Goal: Task Accomplishment & Management: Manage account settings

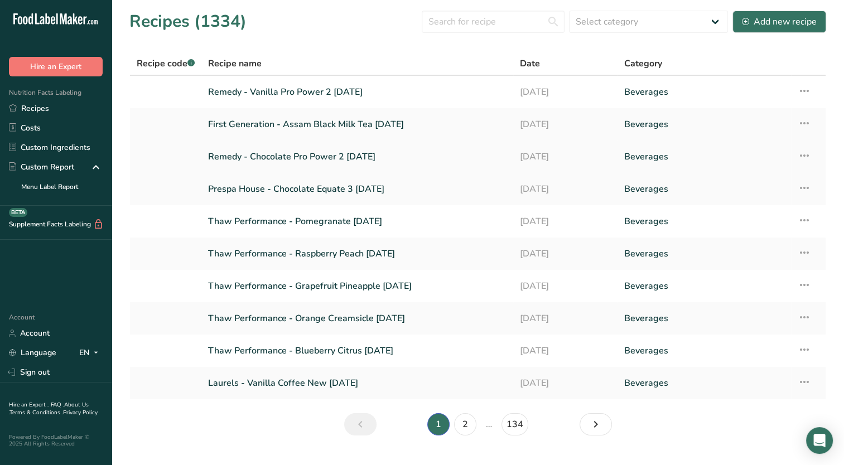
click at [797, 152] on icon at bounding box center [803, 156] width 13 height 20
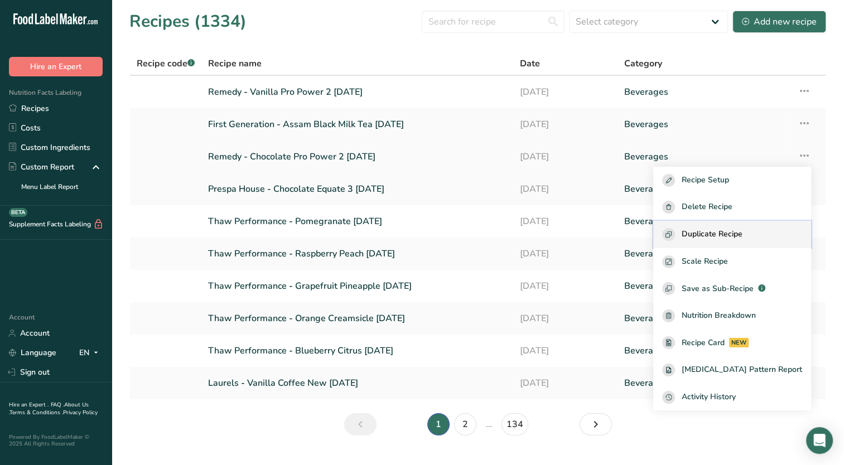
click at [741, 235] on span "Duplicate Recipe" at bounding box center [711, 234] width 61 height 13
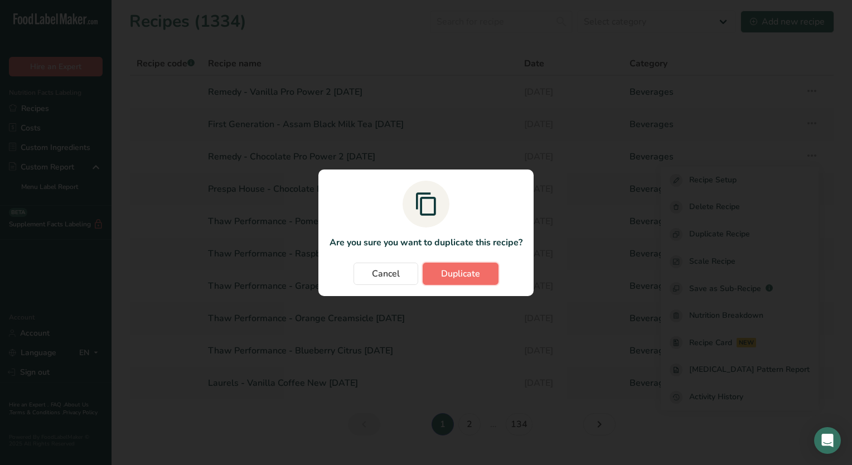
click at [477, 284] on button "Duplicate" at bounding box center [461, 274] width 76 height 22
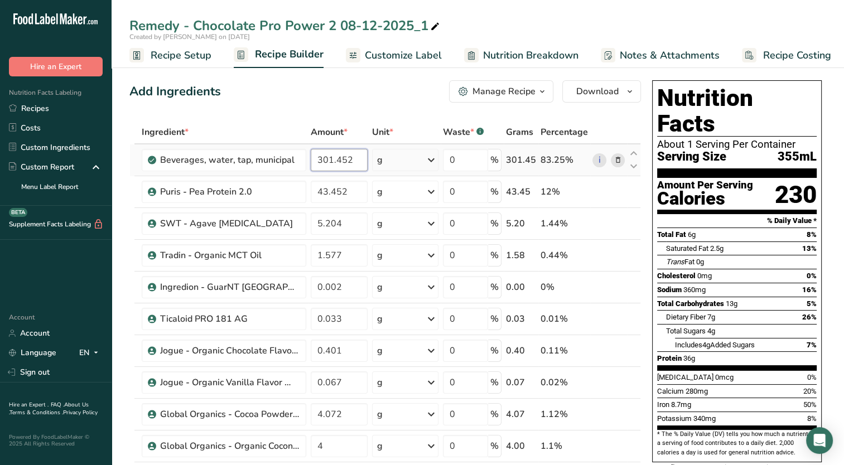
drag, startPoint x: 328, startPoint y: 159, endPoint x: 404, endPoint y: 156, distance: 75.9
click at [404, 156] on tr "Beverages, water, tap, municipal 301.452 g Portions 1 fl oz 1 bottle 8 fl oz 1 …" at bounding box center [385, 160] width 510 height 32
type input "300.201"
click at [352, 189] on div "Ingredient * Amount * Unit * Waste * .a-a{fill:#347362;}.b-a{fill:#fff;} Grams …" at bounding box center [384, 405] width 511 height 570
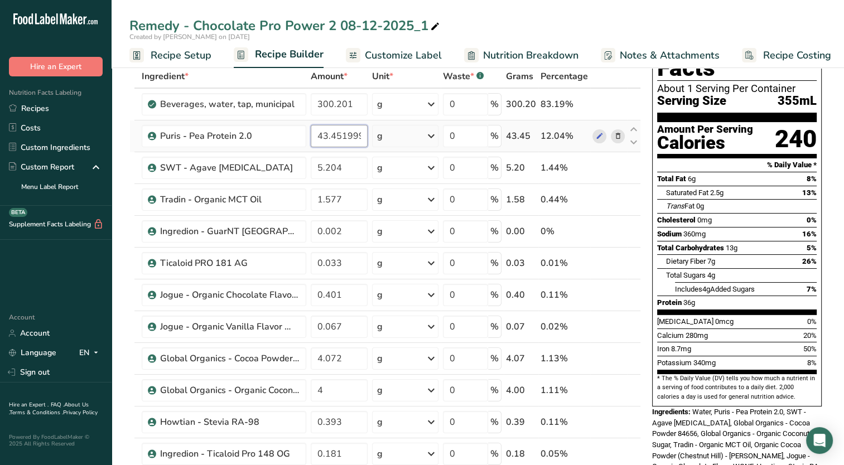
drag, startPoint x: 338, startPoint y: 134, endPoint x: 381, endPoint y: 151, distance: 46.6
click at [381, 151] on tr "Puris - Pea Protein 2.0 43.451999 g Weight Units g kg mg See more Volume Units …" at bounding box center [385, 136] width 510 height 32
type input "43.452"
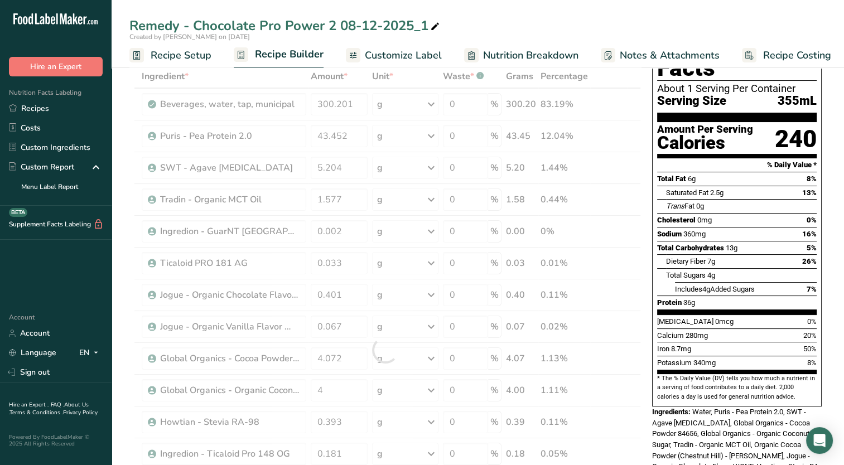
click at [545, 26] on div "Remedy - Chocolate Pro Power 2 08-12-2025_1" at bounding box center [478, 26] width 732 height 20
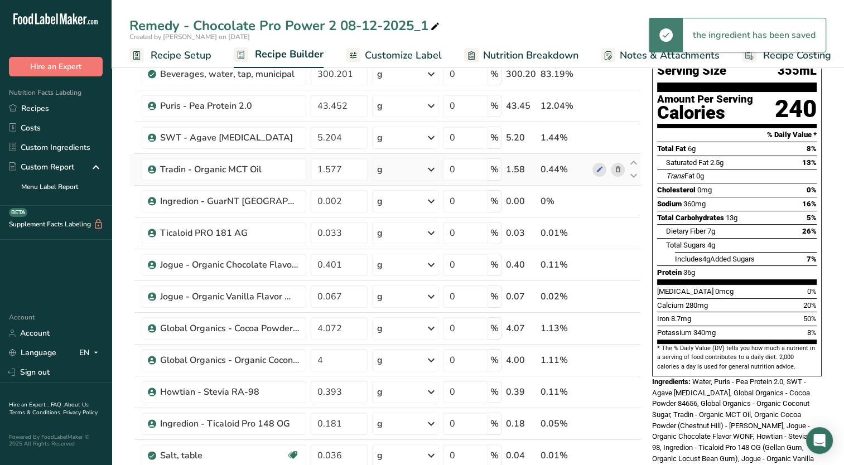
scroll to position [112, 0]
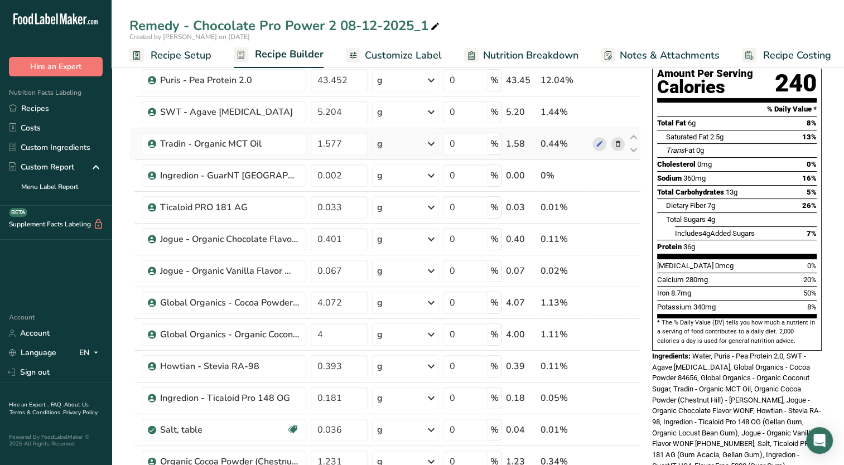
click at [617, 142] on icon at bounding box center [617, 144] width 8 height 12
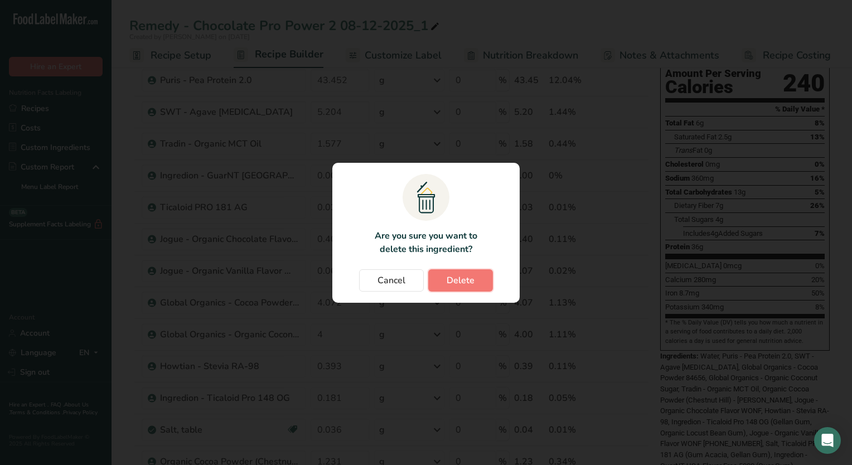
drag, startPoint x: 463, startPoint y: 280, endPoint x: 475, endPoint y: 273, distance: 13.5
click at [466, 279] on span "Delete" at bounding box center [461, 280] width 28 height 13
type input "0.002"
type input "0.033"
type input "0.401"
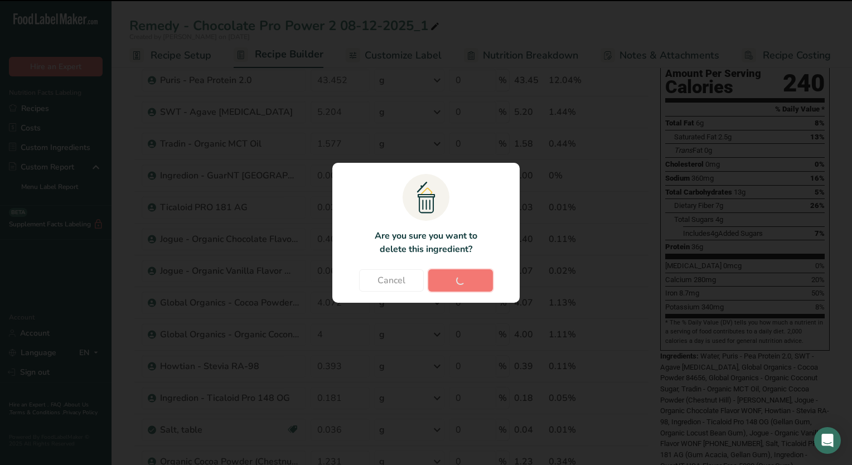
type input "0.067"
type input "4.072"
type input "4"
type input "0.393"
type input "0.181"
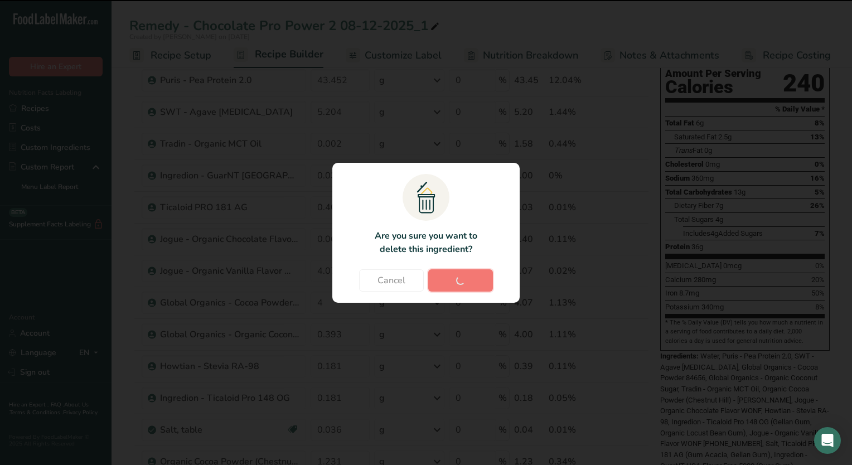
type input "0.036"
type input "1.231"
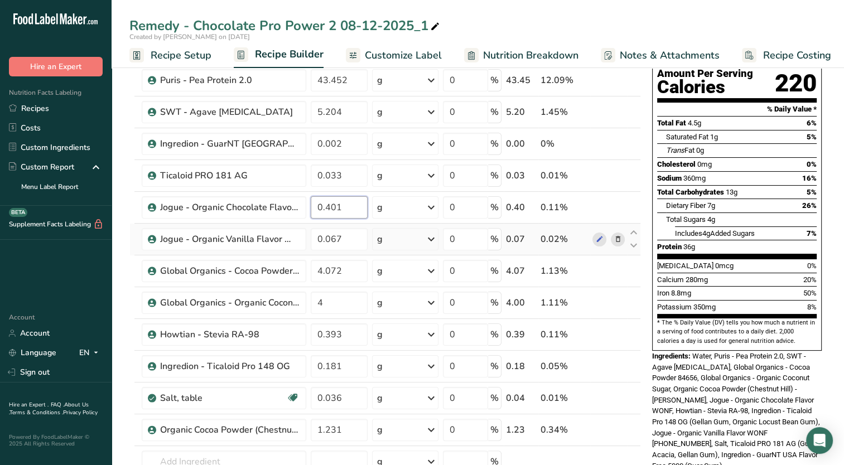
drag, startPoint x: 326, startPoint y: 209, endPoint x: 408, endPoint y: 226, distance: 83.8
click at [408, 226] on tbody "Beverages, water, tap, municipal 300.201 g Portions 1 fl oz 1 bottle 8 fl oz 1 …" at bounding box center [385, 278] width 510 height 491
type input "0.383"
click at [767, 171] on div "Sodium 360mg 16%" at bounding box center [736, 178] width 159 height 14
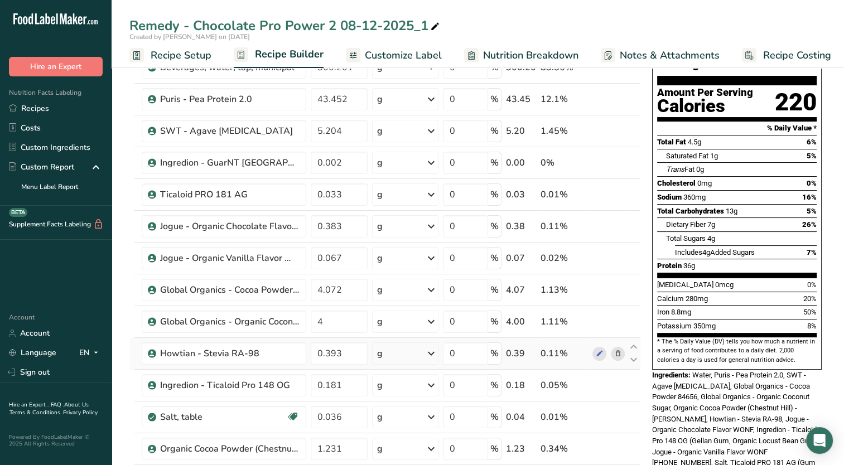
scroll to position [0, 0]
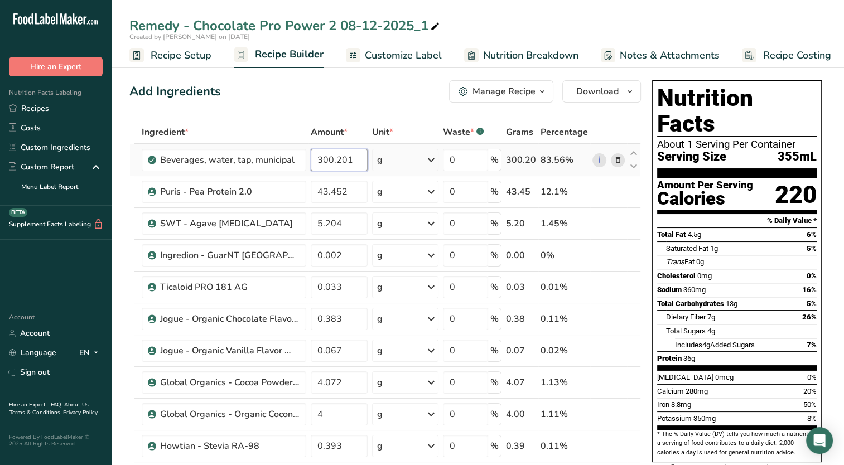
drag, startPoint x: 336, startPoint y: 157, endPoint x: 351, endPoint y: 158, distance: 15.1
click at [351, 158] on input "300.201" at bounding box center [339, 160] width 57 height 22
type input "300.542"
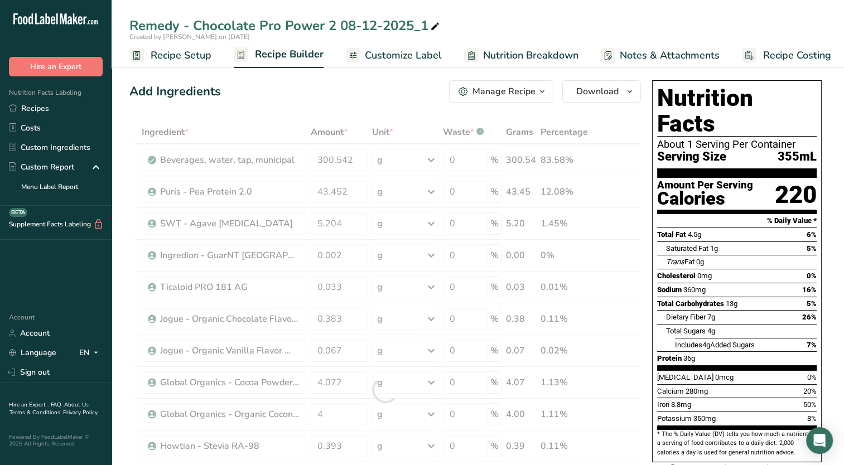
click at [366, 93] on div "Add Ingredients Manage Recipe Delete Recipe Duplicate Recipe Scale Recipe Save …" at bounding box center [384, 91] width 511 height 22
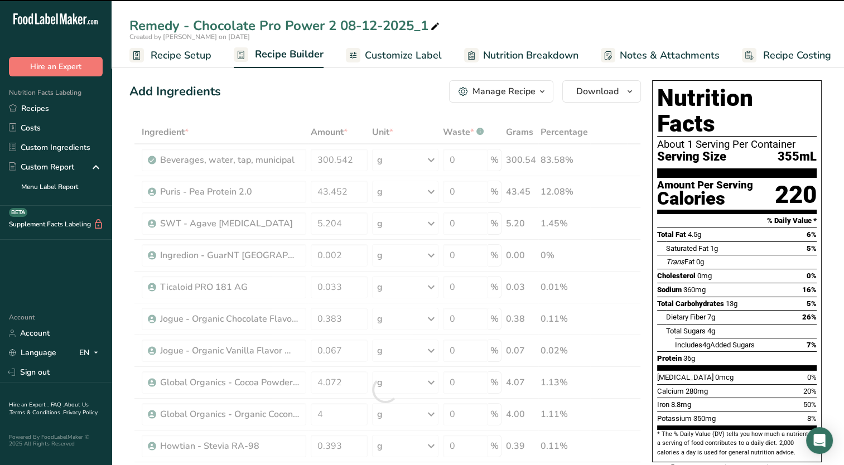
click at [434, 26] on icon at bounding box center [435, 27] width 10 height 16
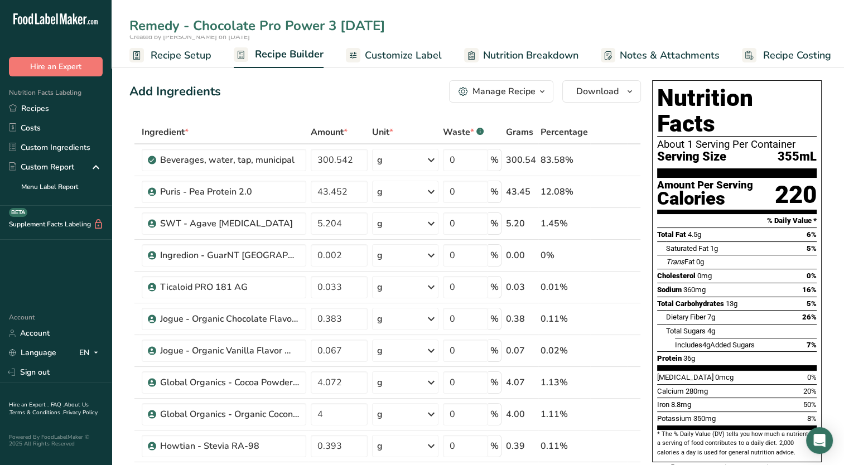
type input "Remedy - Chocolate Pro Power 3 [DATE]"
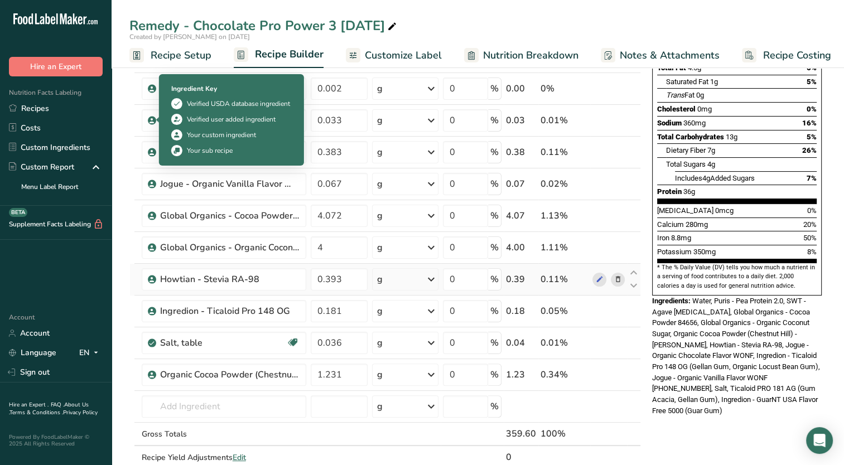
scroll to position [167, 0]
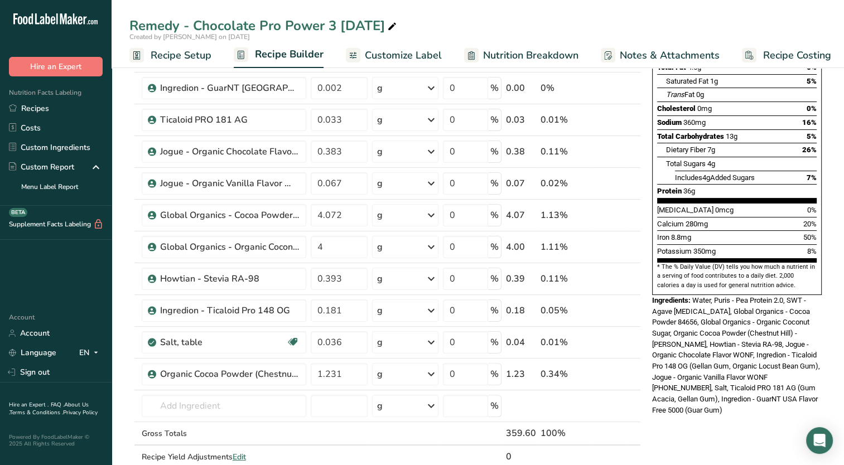
drag, startPoint x: 617, startPoint y: 275, endPoint x: 607, endPoint y: 280, distance: 11.0
click at [618, 275] on icon at bounding box center [617, 279] width 8 height 12
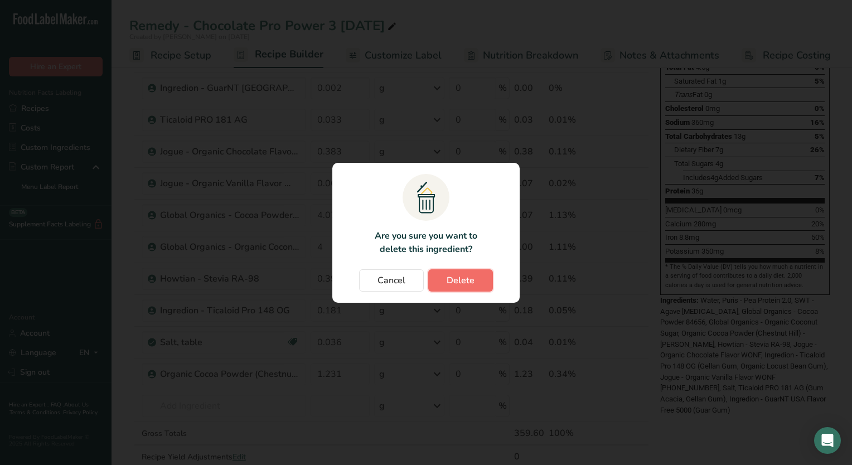
click at [472, 279] on span "Delete" at bounding box center [461, 280] width 28 height 13
type input "0.181"
type input "0.036"
type input "1.231"
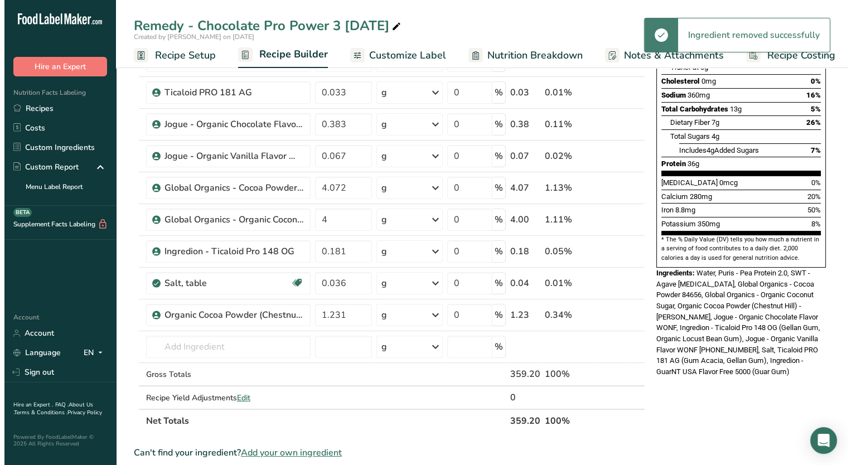
scroll to position [223, 0]
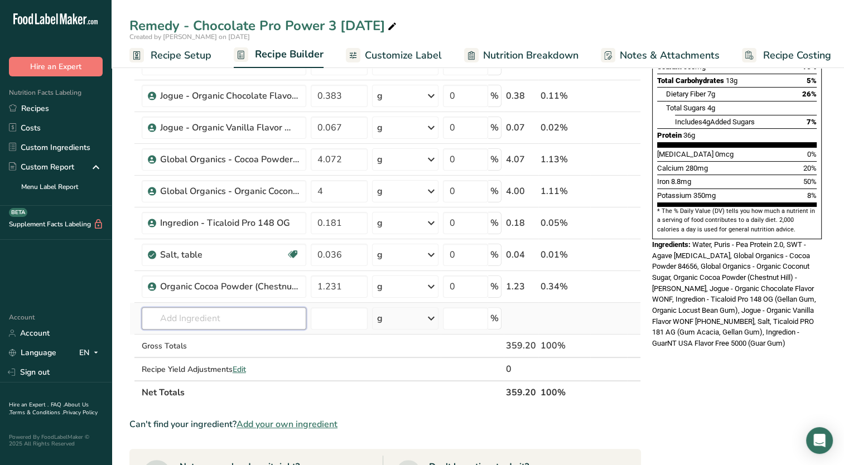
click at [260, 318] on input "text" at bounding box center [224, 318] width 164 height 22
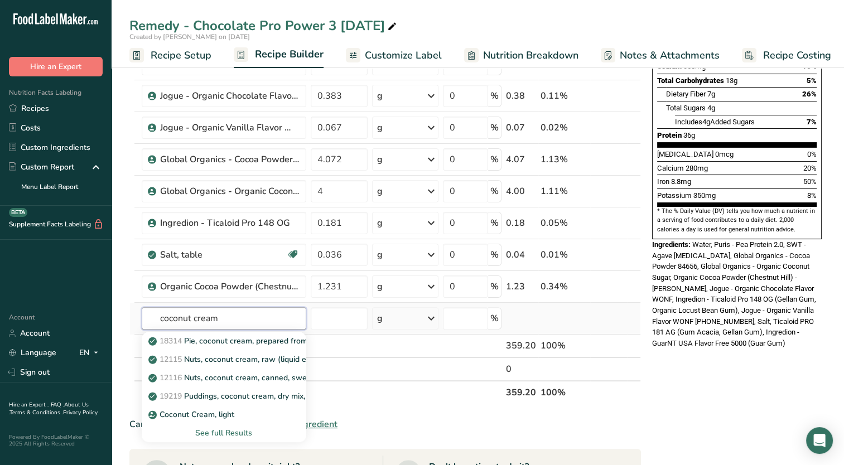
type input "coconut cream"
click at [219, 434] on div "See full Results" at bounding box center [224, 433] width 147 height 12
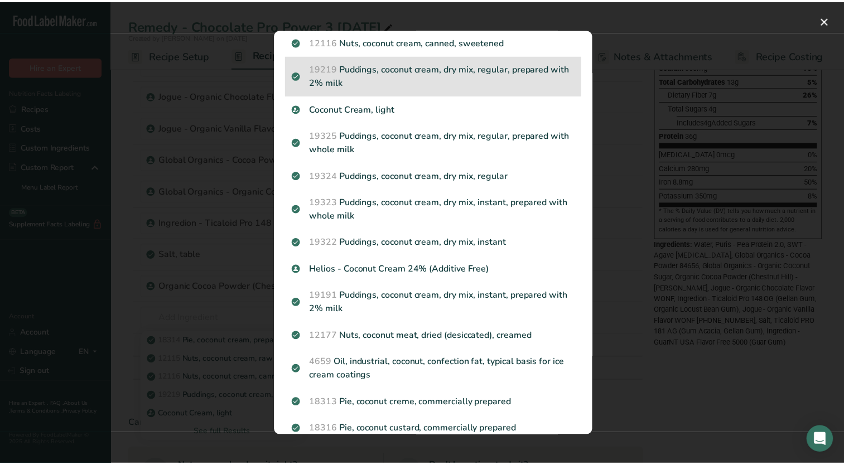
scroll to position [119, 0]
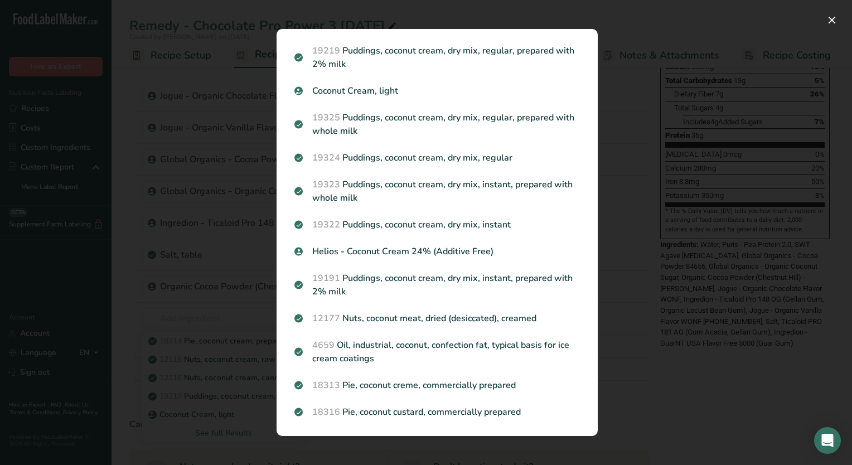
click at [385, 251] on p "Helios - Coconut Cream 24% (Additive Free)" at bounding box center [436, 251] width 285 height 13
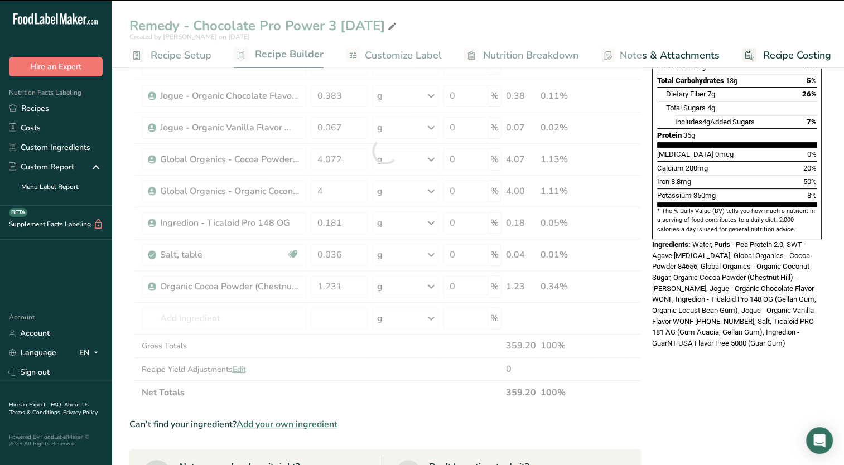
type input "0"
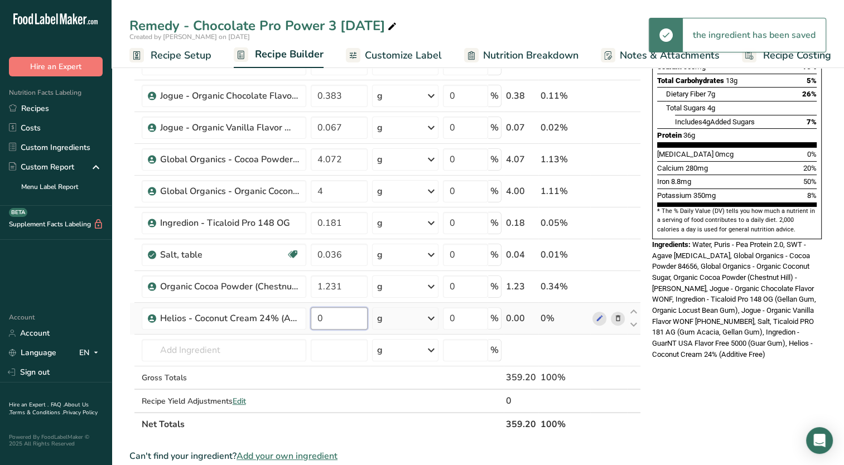
drag, startPoint x: 334, startPoint y: 319, endPoint x: 315, endPoint y: 327, distance: 20.3
click at [315, 327] on input "0" at bounding box center [339, 318] width 57 height 22
drag, startPoint x: 641, startPoint y: 370, endPoint x: 646, endPoint y: 364, distance: 7.6
click at [641, 369] on div "Add Ingredients Manage Recipe Delete Recipe Duplicate Recipe Scale Recipe Save …" at bounding box center [388, 348] width 518 height 991
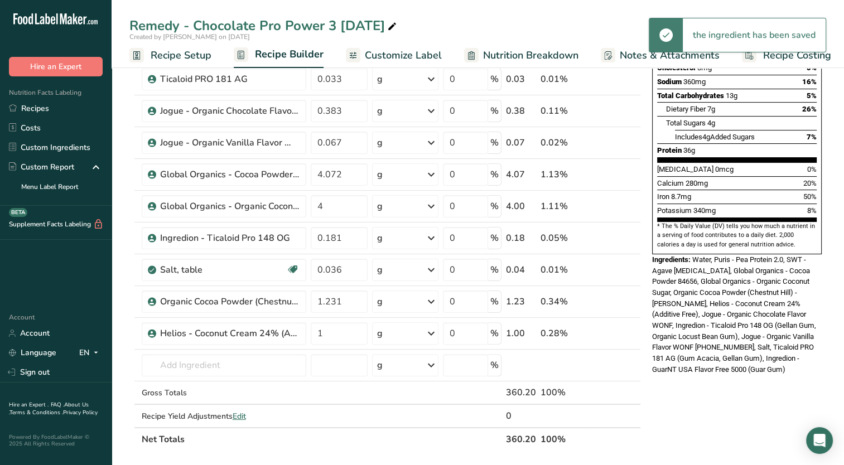
scroll to position [223, 0]
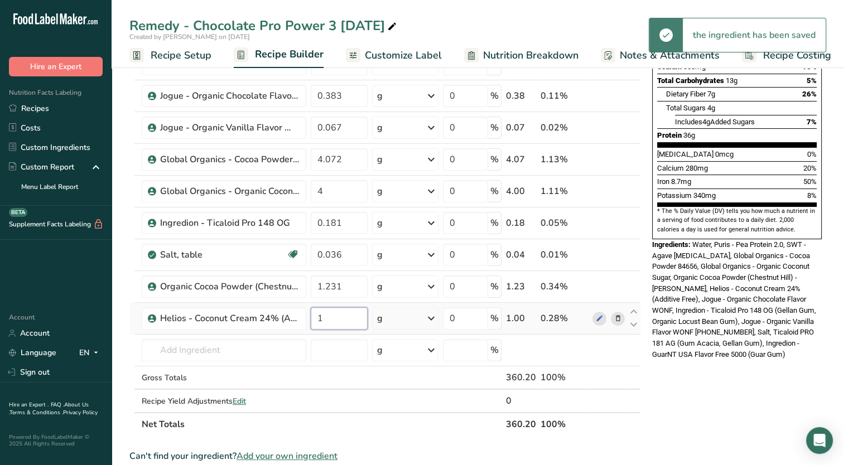
drag, startPoint x: 328, startPoint y: 313, endPoint x: 308, endPoint y: 325, distance: 22.8
click at [308, 325] on td "1" at bounding box center [338, 319] width 61 height 32
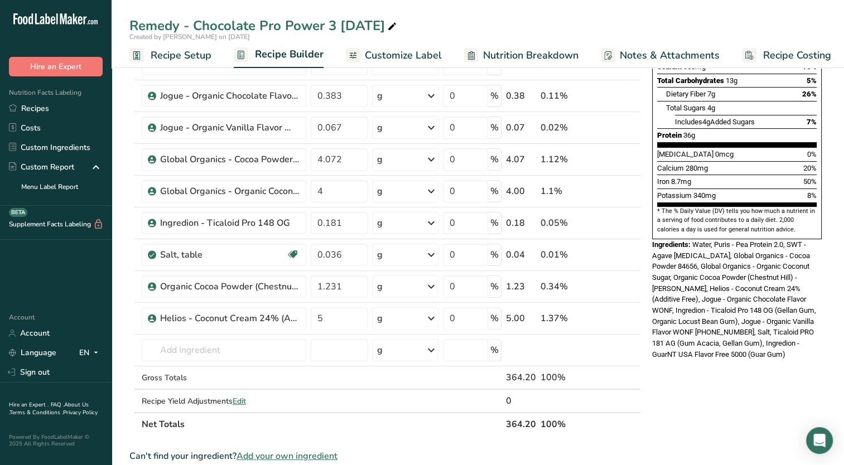
click at [711, 265] on div "Ingredients: Water, Puris - Pea Protein 2.0, SWT - Agave Inulin, Global Organic…" at bounding box center [737, 299] width 170 height 121
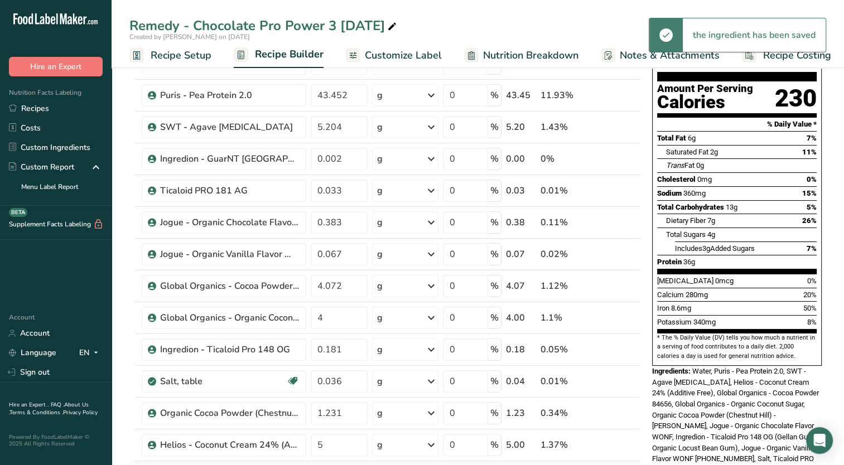
scroll to position [279, 0]
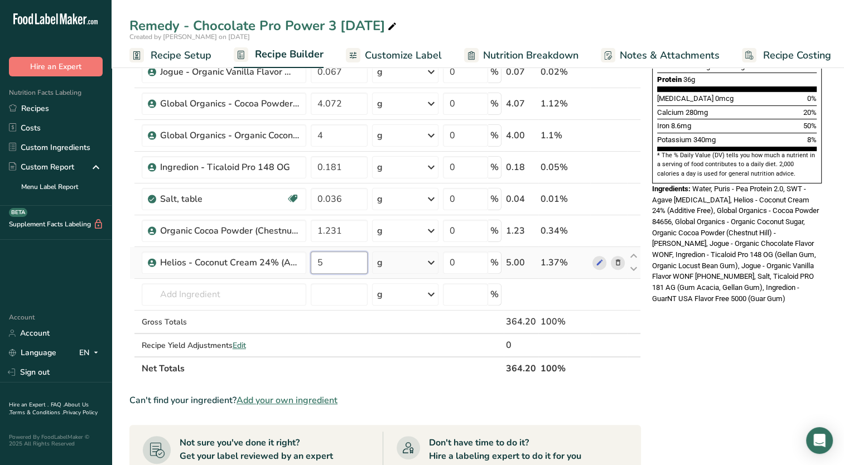
drag, startPoint x: 328, startPoint y: 259, endPoint x: 308, endPoint y: 271, distance: 23.2
click at [308, 271] on td "5" at bounding box center [338, 263] width 61 height 32
type input "10"
click at [613, 200] on div "Ingredient * Amount * Unit * Waste * .a-a{fill:#347362;}.b-a{fill:#fff;} Grams …" at bounding box center [384, 111] width 511 height 539
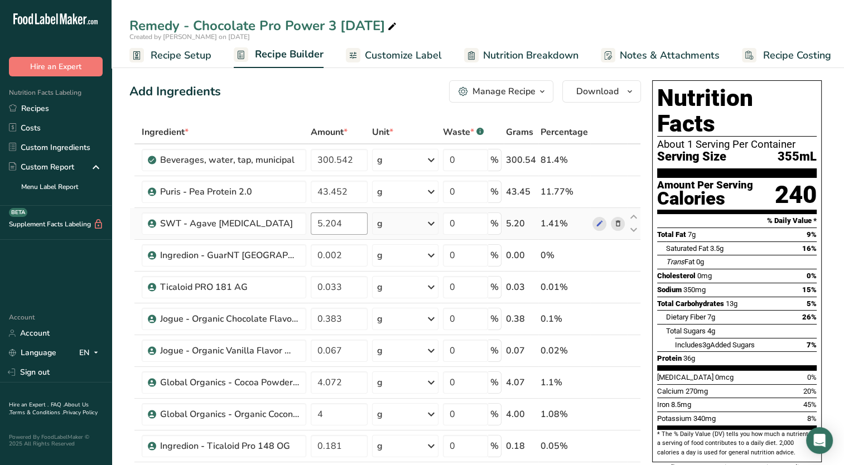
scroll to position [0, 0]
drag, startPoint x: 312, startPoint y: 159, endPoint x: 386, endPoint y: 166, distance: 73.9
click at [386, 166] on tr "Beverages, water, tap, municipal 300.542 g Portions 1 fl oz 1 bottle 8 fl oz 1 …" at bounding box center [385, 160] width 510 height 32
drag, startPoint x: 333, startPoint y: 162, endPoint x: 374, endPoint y: 167, distance: 41.6
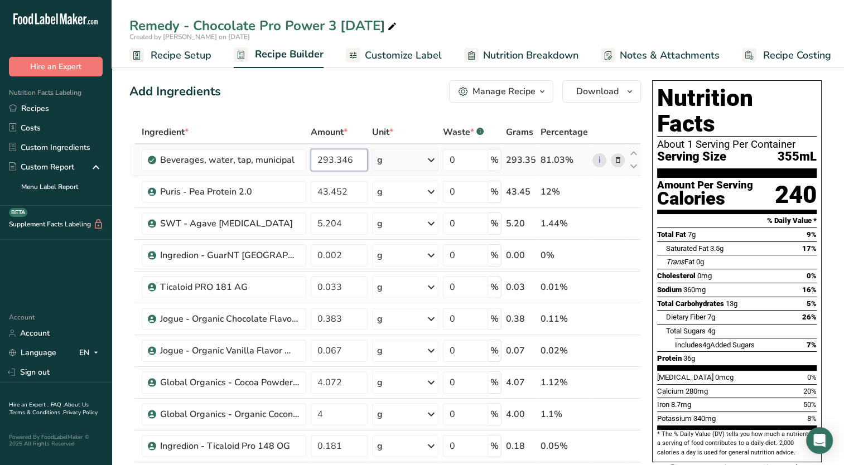
click at [374, 167] on tr "Beverages, water, tap, municipal 293.346 g Portions 1 fl oz 1 bottle 8 fl oz 1 …" at bounding box center [385, 160] width 510 height 32
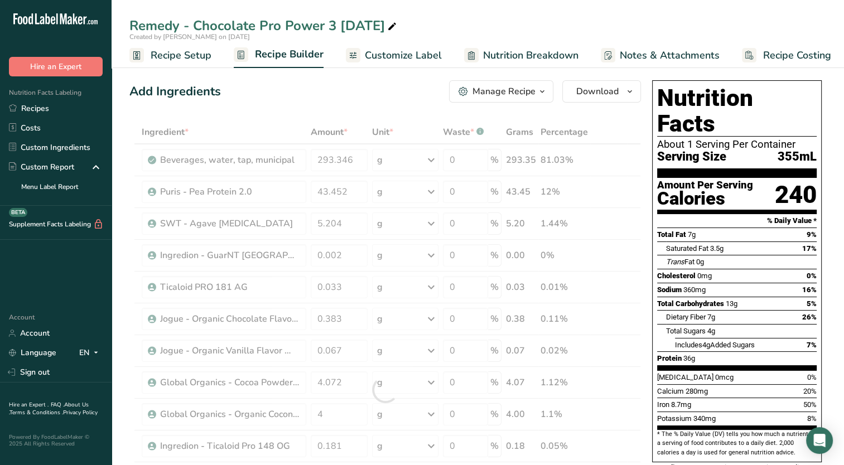
click at [339, 92] on div "Add Ingredients Manage Recipe Delete Recipe Duplicate Recipe Scale Recipe Save …" at bounding box center [384, 91] width 511 height 22
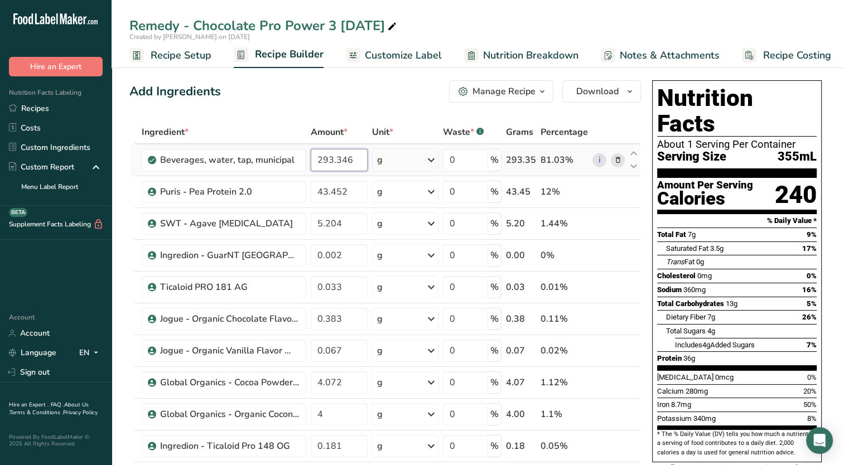
drag, startPoint x: 337, startPoint y: 165, endPoint x: 354, endPoint y: 163, distance: 16.8
click at [354, 163] on input "293.346" at bounding box center [339, 160] width 57 height 22
type input "293.439"
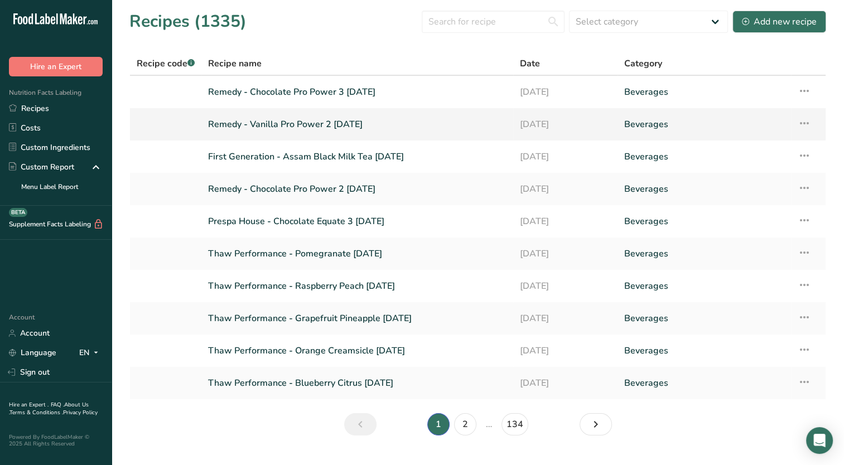
click at [794, 127] on td "Recipe Setup Delete Recipe Duplicate Recipe Scale Recipe Save as Sub-Recipe .a-…" at bounding box center [808, 124] width 35 height 32
click at [798, 120] on icon at bounding box center [803, 123] width 13 height 20
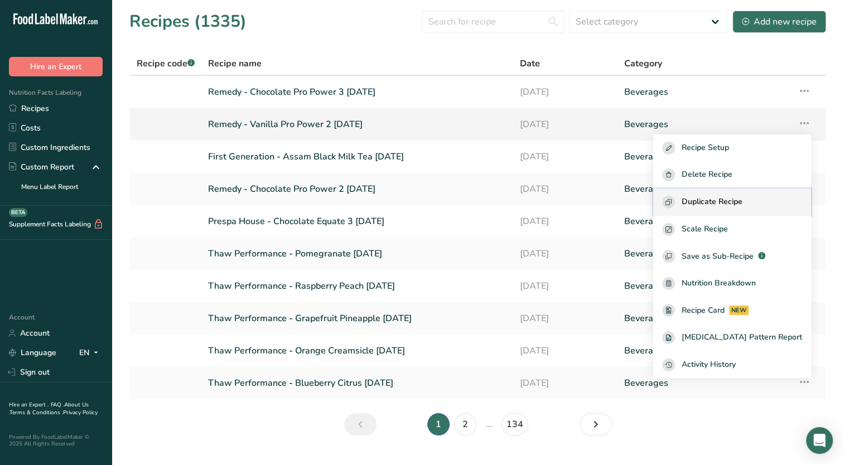
click at [723, 209] on button "Duplicate Recipe" at bounding box center [732, 201] width 158 height 27
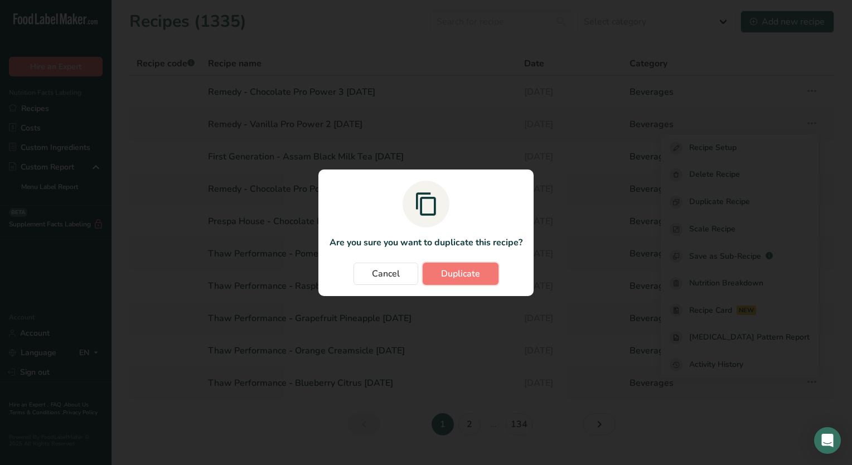
click at [466, 269] on span "Duplicate" at bounding box center [460, 273] width 39 height 13
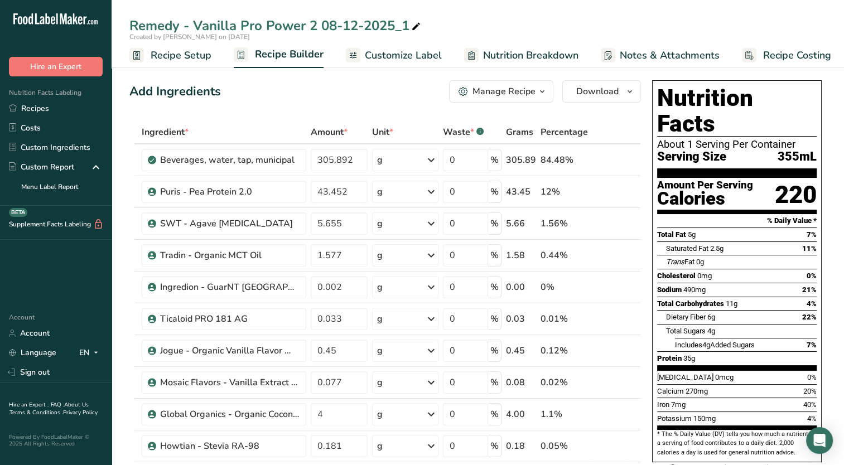
click at [418, 26] on icon at bounding box center [416, 27] width 10 height 16
type input "Remedy - Vanilla Pro Power 3 [DATE]"
drag, startPoint x: 287, startPoint y: 94, endPoint x: 283, endPoint y: 99, distance: 6.4
click at [283, 98] on div "Add Ingredients Manage Recipe Delete Recipe Duplicate Recipe Scale Recipe Save …" at bounding box center [384, 91] width 511 height 22
drag, startPoint x: 326, startPoint y: 162, endPoint x: 382, endPoint y: 160, distance: 56.4
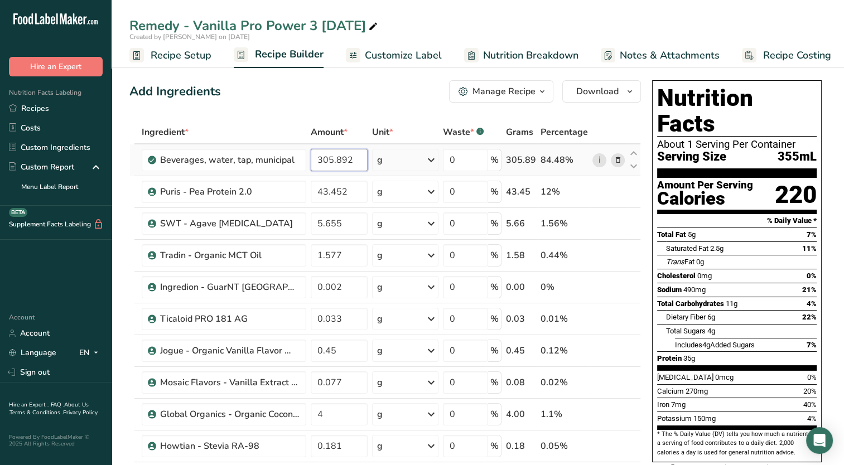
click at [382, 160] on tr "Beverages, water, tap, municipal 305.892 g Portions 1 fl oz 1 bottle 8 fl oz 1 …" at bounding box center [385, 160] width 510 height 32
type input "304.650"
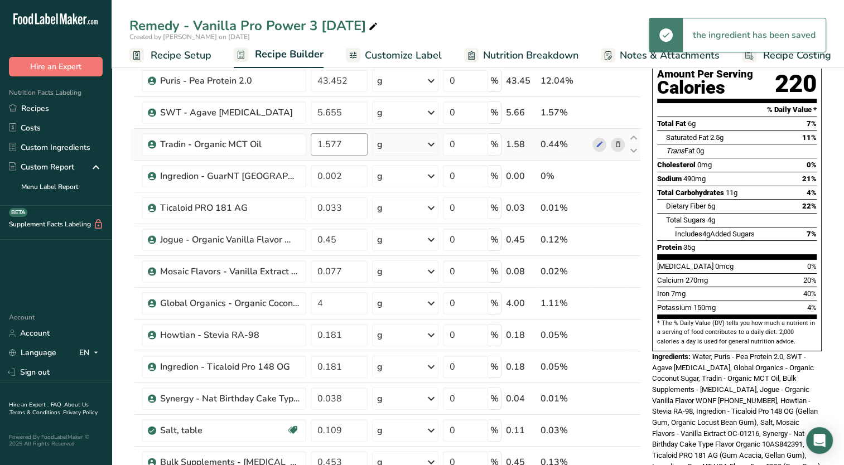
scroll to position [112, 0]
click at [619, 144] on icon at bounding box center [617, 144] width 8 height 12
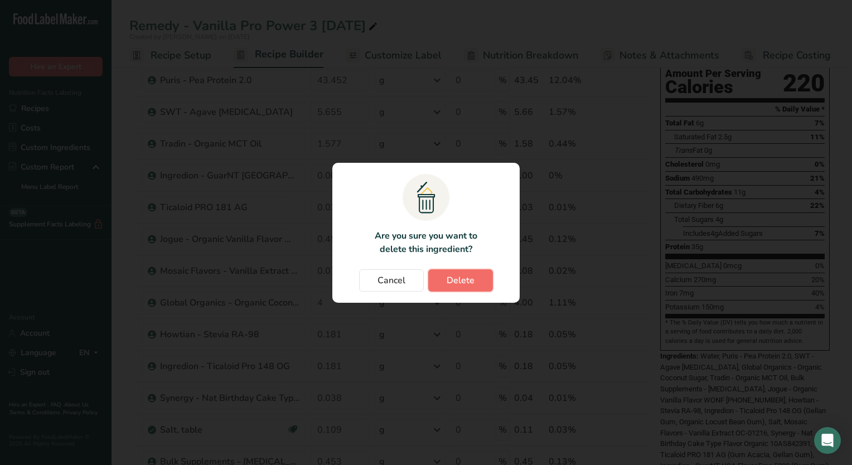
click at [453, 285] on span "Delete" at bounding box center [461, 280] width 28 height 13
type input "0.002"
type input "0.033"
type input "0.45"
type input "0.077"
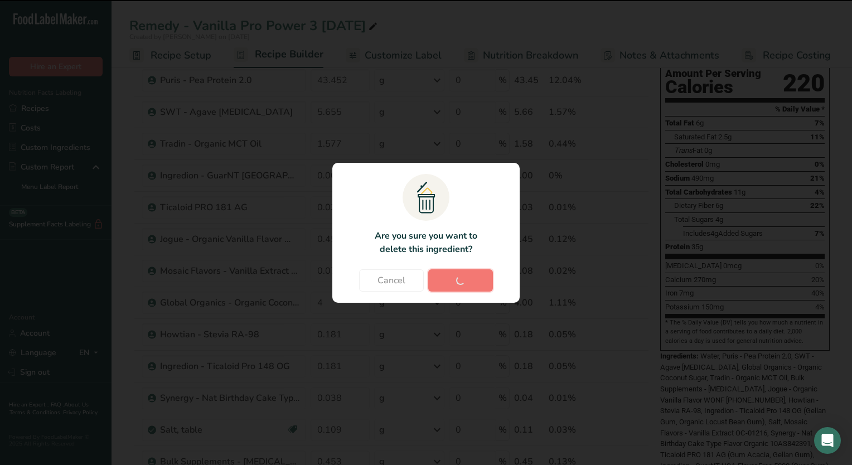
type input "4"
type input "0.181"
type input "0.038"
type input "0.109"
type input "0.453"
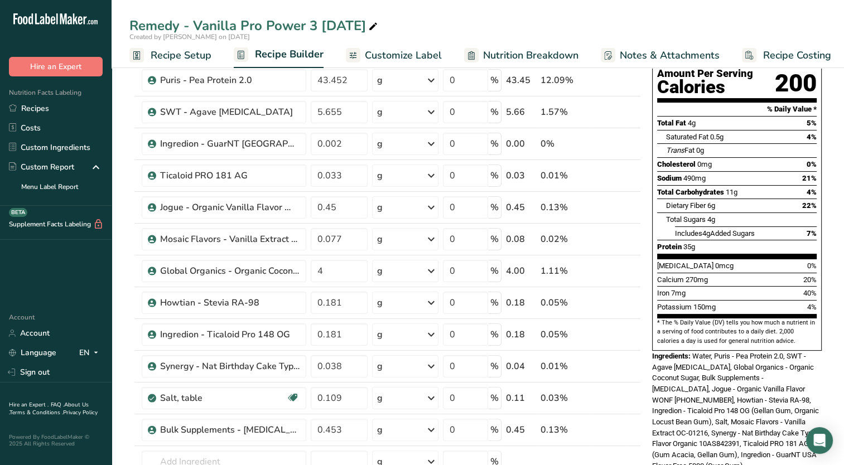
click at [615, 300] on icon at bounding box center [617, 303] width 8 height 12
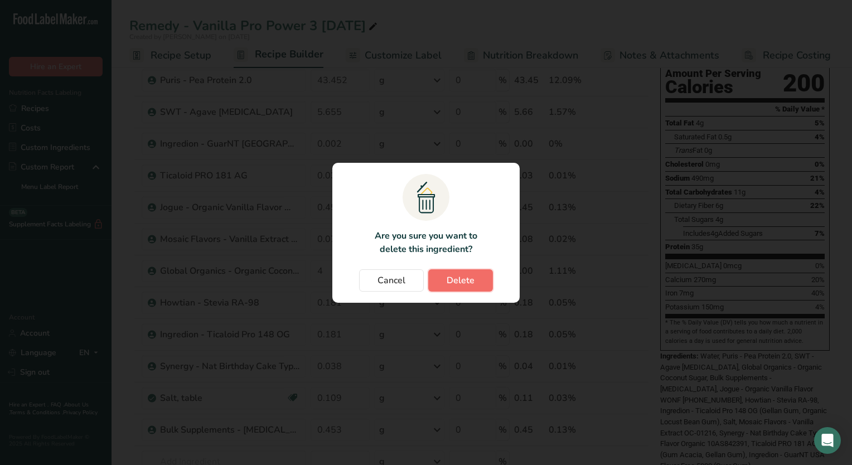
click at [447, 284] on span "Delete" at bounding box center [461, 280] width 28 height 13
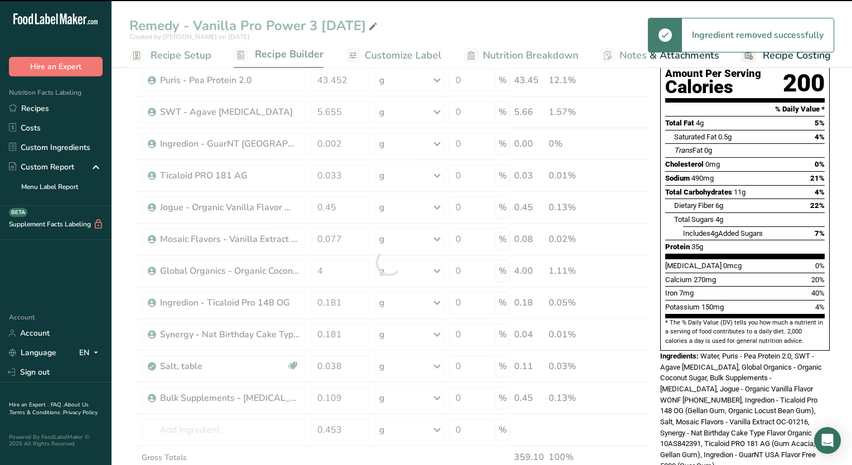
type input "0.038"
type input "0.109"
type input "0.453"
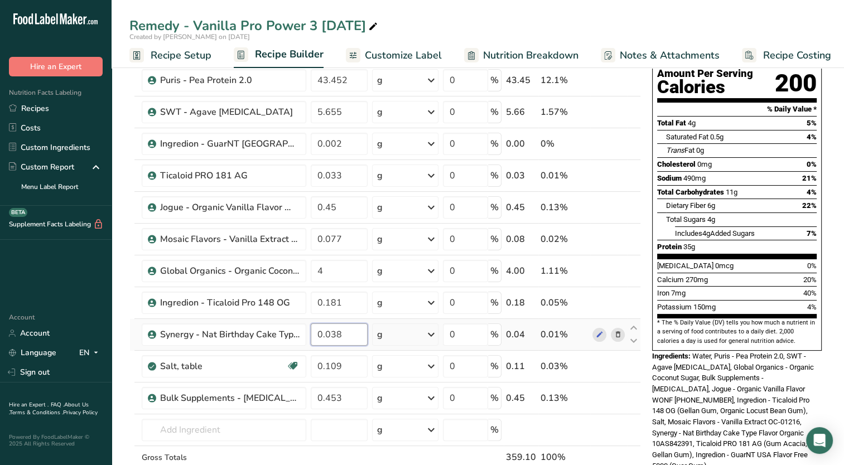
drag, startPoint x: 332, startPoint y: 335, endPoint x: 341, endPoint y: 331, distance: 10.3
click at [341, 331] on input "0.038" at bounding box center [339, 334] width 57 height 22
type input "0.076"
click at [691, 303] on span "Potassium" at bounding box center [674, 307] width 35 height 8
drag, startPoint x: 328, startPoint y: 367, endPoint x: 341, endPoint y: 369, distance: 13.6
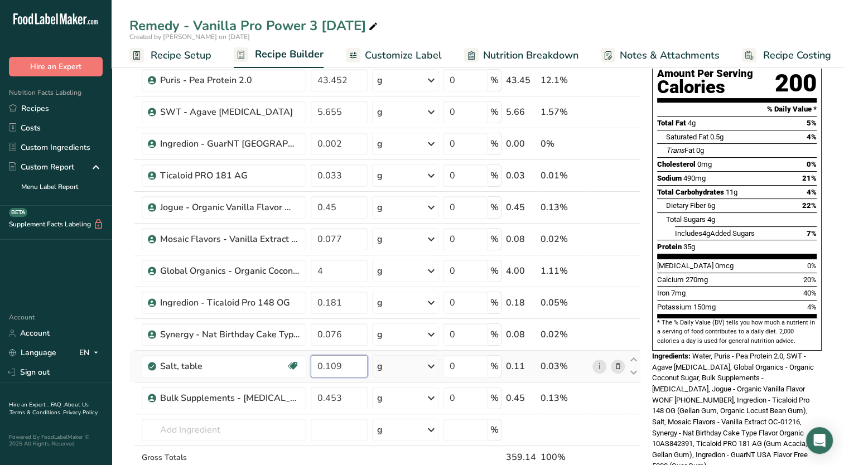
click at [341, 369] on input "0.109" at bounding box center [339, 366] width 57 height 22
type input "0.145"
click at [676, 352] on span "Water, Puris - Pea Protein 2.0, SWT - Agave [MEDICAL_DATA], Global Organics - O…" at bounding box center [733, 411] width 162 height 118
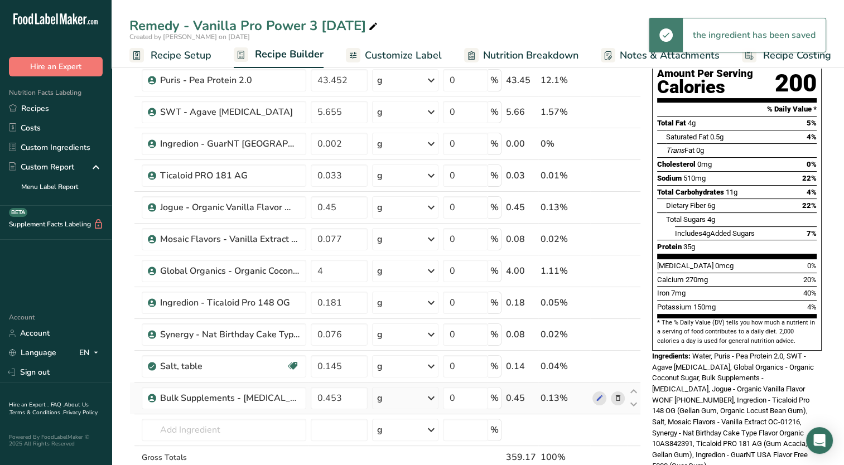
click at [618, 400] on icon at bounding box center [617, 399] width 8 height 12
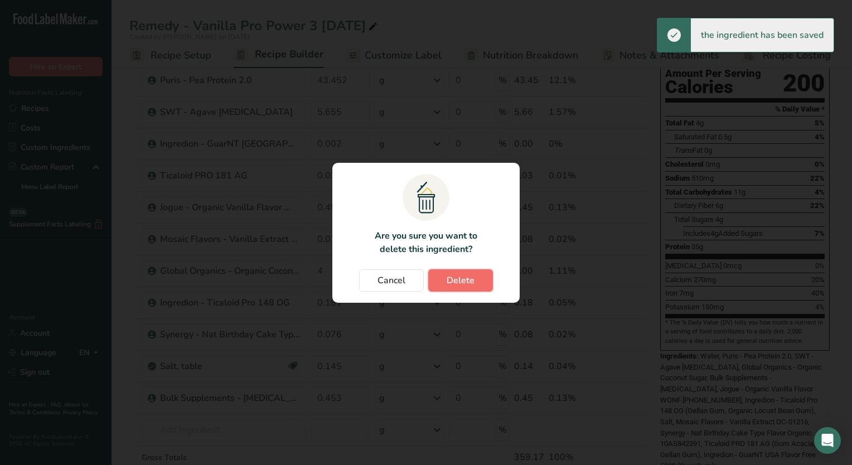
click at [444, 287] on button "Delete" at bounding box center [460, 280] width 65 height 22
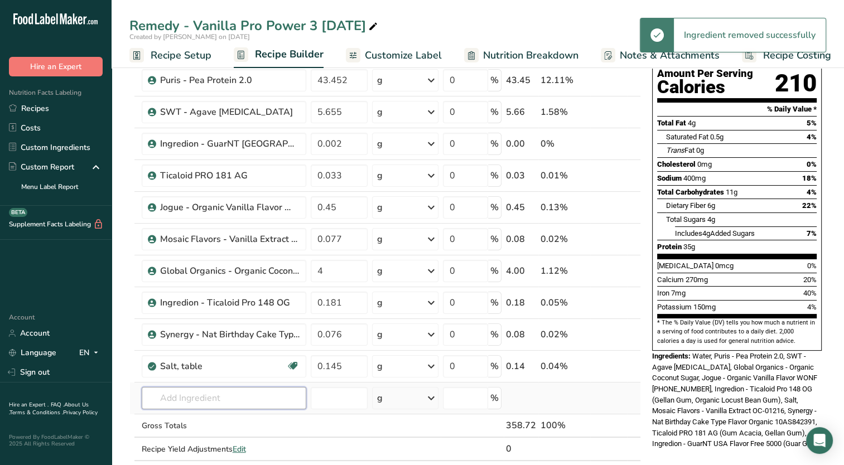
click at [258, 391] on input "text" at bounding box center [224, 398] width 164 height 22
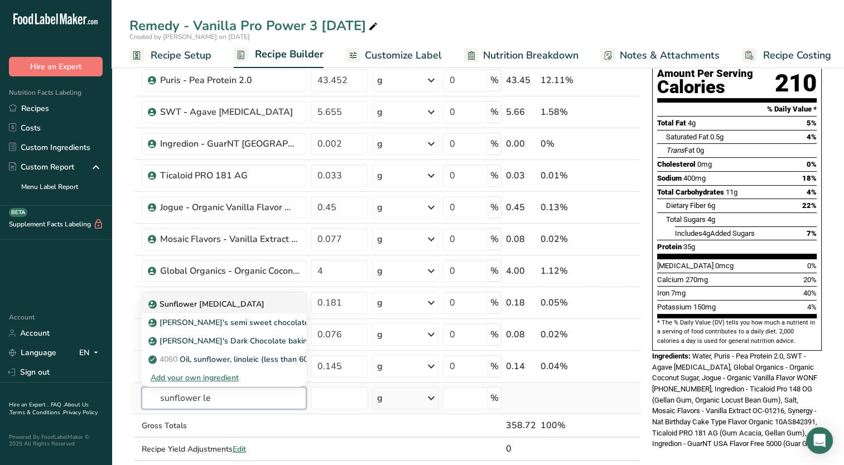
type input "sunflower le"
click at [205, 304] on p "Sunflower [MEDICAL_DATA]" at bounding box center [208, 304] width 114 height 12
type input "Sunflower [MEDICAL_DATA]"
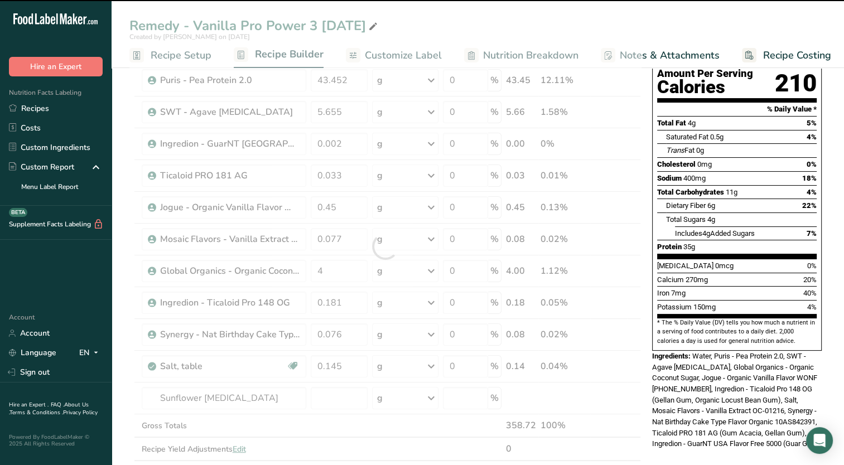
type input "0"
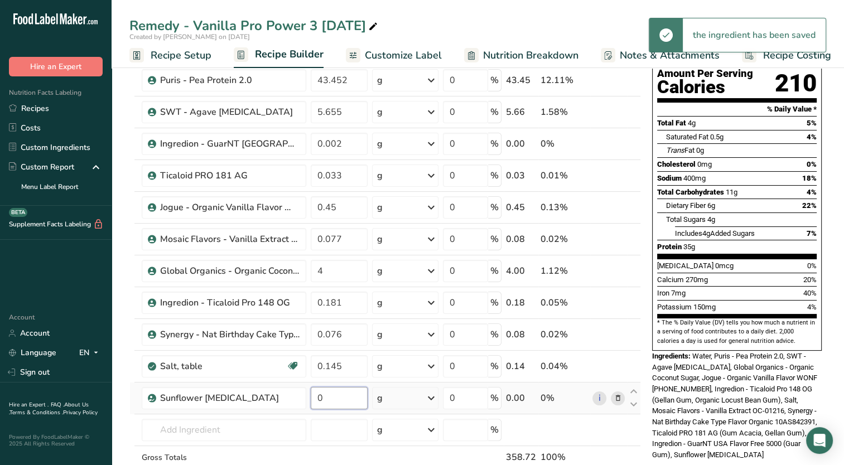
click at [340, 393] on input "0" at bounding box center [339, 398] width 57 height 22
type input "0.482"
click at [763, 318] on section "* The % Daily Value (DV) tells you how much a nutrient in a serving of food con…" at bounding box center [736, 331] width 159 height 27
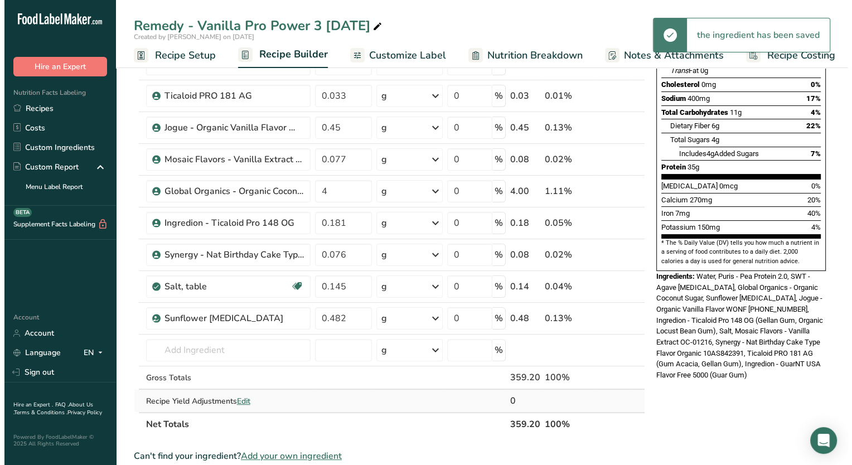
scroll to position [223, 0]
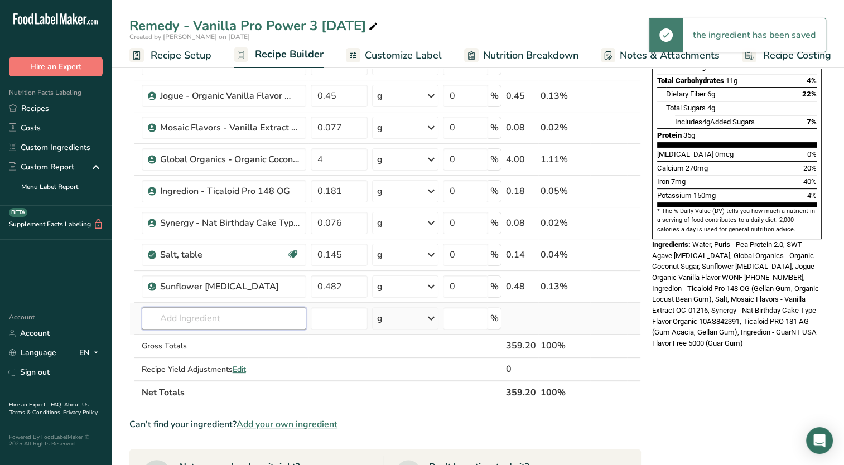
click at [274, 322] on input "text" at bounding box center [224, 318] width 164 height 22
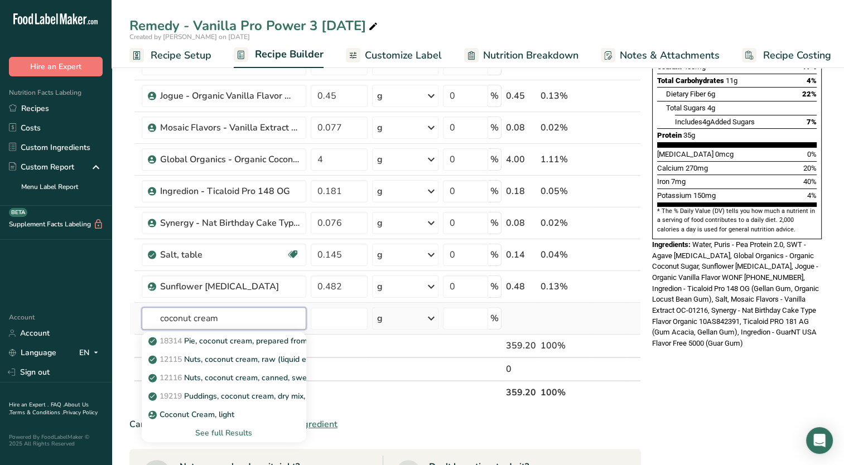
type input "coconut cream"
click at [240, 431] on div "See full Results" at bounding box center [224, 433] width 147 height 12
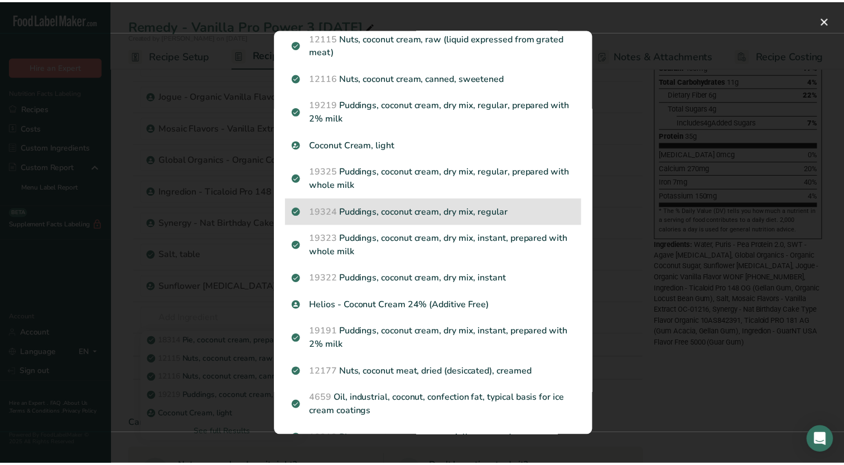
scroll to position [119, 0]
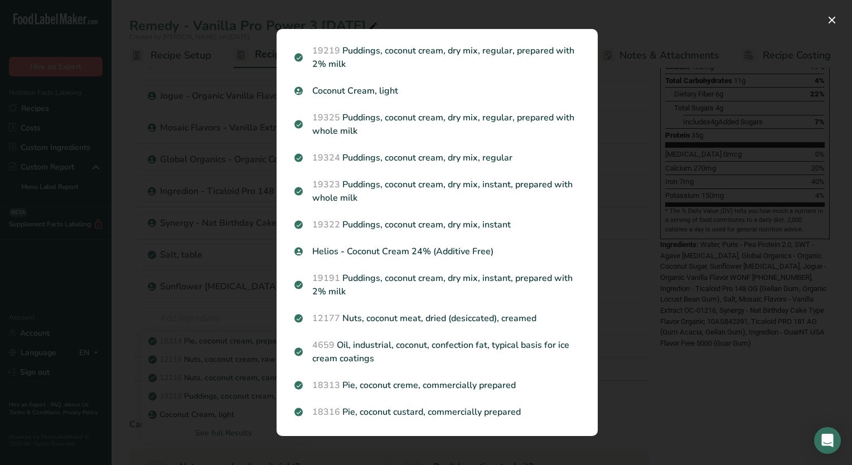
click at [406, 254] on p "Helios - Coconut Cream 24% (Additive Free)" at bounding box center [436, 251] width 285 height 13
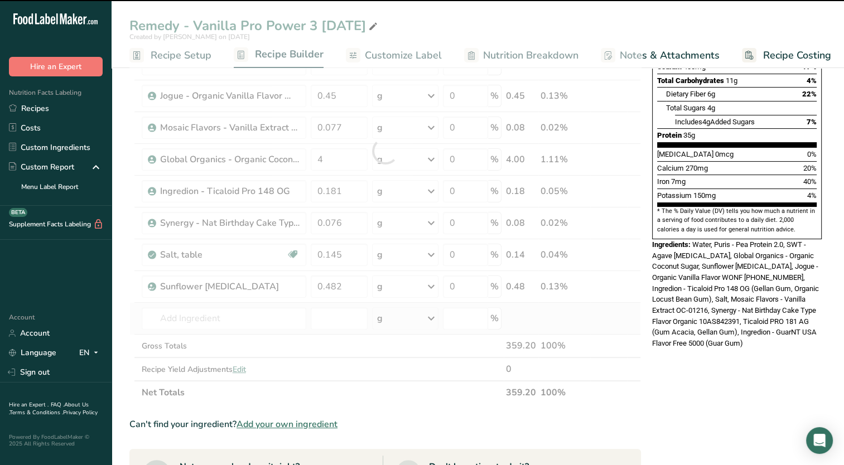
type input "0"
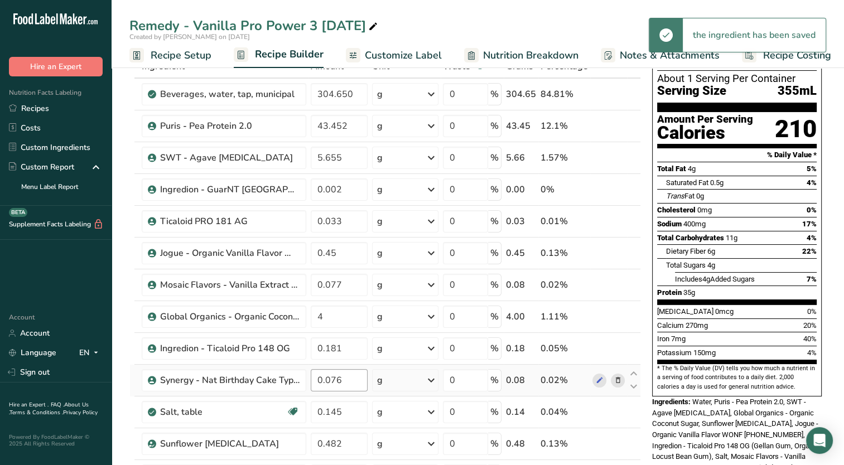
scroll to position [112, 0]
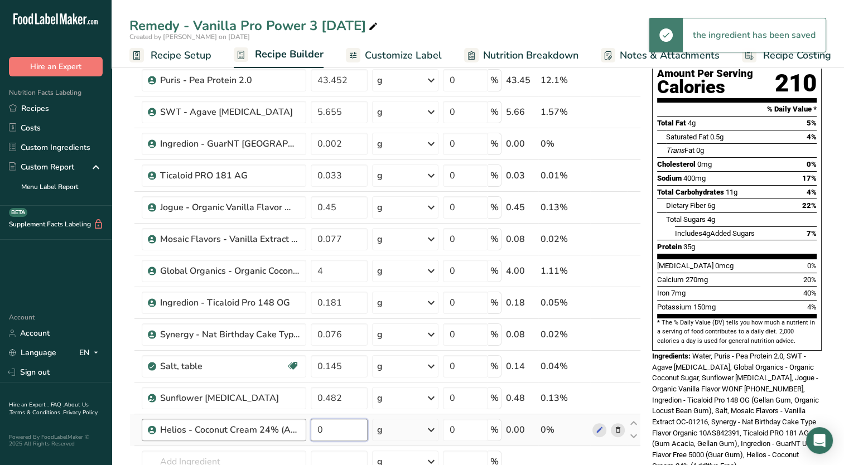
drag, startPoint x: 338, startPoint y: 432, endPoint x: 277, endPoint y: 435, distance: 61.4
click at [277, 435] on tr "Helios - Coconut Cream 24% (Additive Free) 0 g Weight Units g kg mg See more Vo…" at bounding box center [385, 430] width 510 height 32
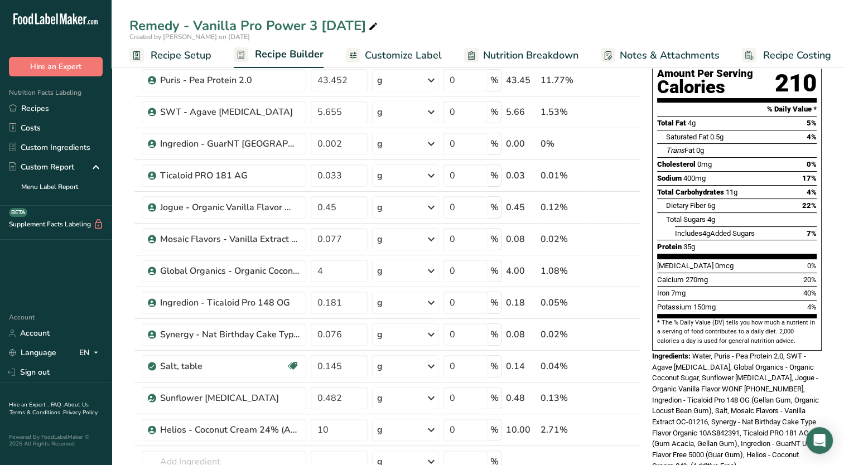
click at [714, 351] on div "Ingredients: Water, Puris - Pea Protein 2.0, SWT - Agave [MEDICAL_DATA], Global…" at bounding box center [737, 411] width 170 height 121
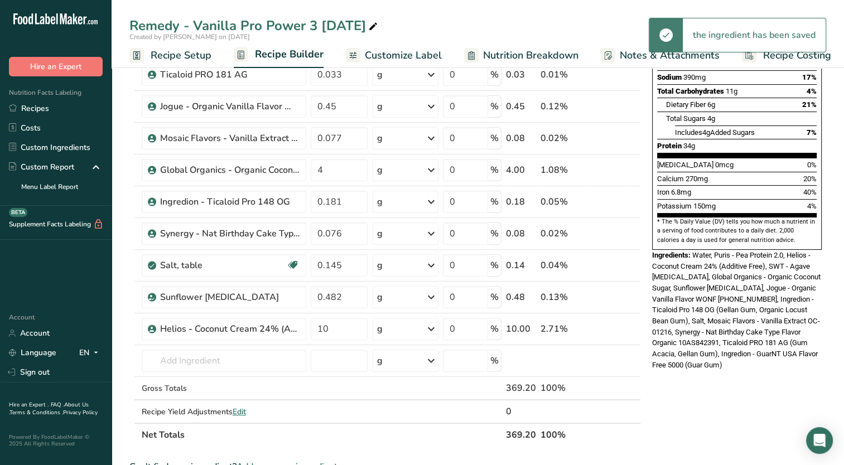
scroll to position [223, 0]
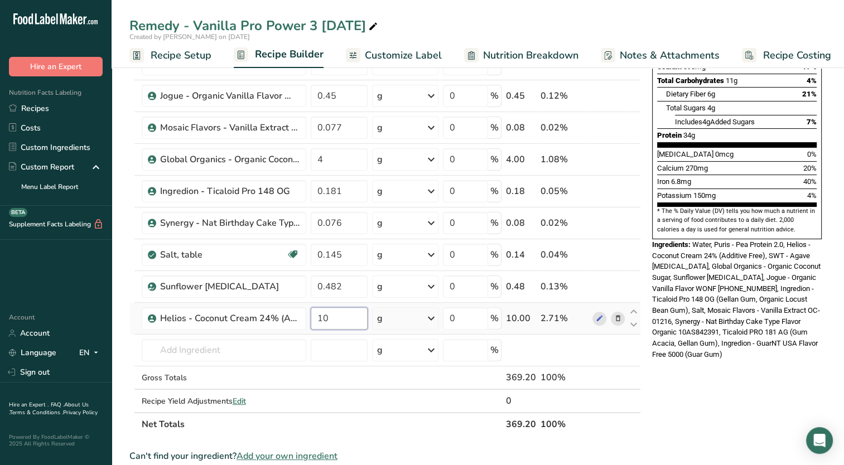
drag, startPoint x: 332, startPoint y: 325, endPoint x: 323, endPoint y: 321, distance: 9.0
click at [323, 321] on input "10" at bounding box center [339, 318] width 57 height 22
type input "11"
click at [698, 239] on div "Ingredients: Water, Puris - Pea Protein 2.0, Helios - Coconut Cream 24% (Additi…" at bounding box center [737, 299] width 170 height 121
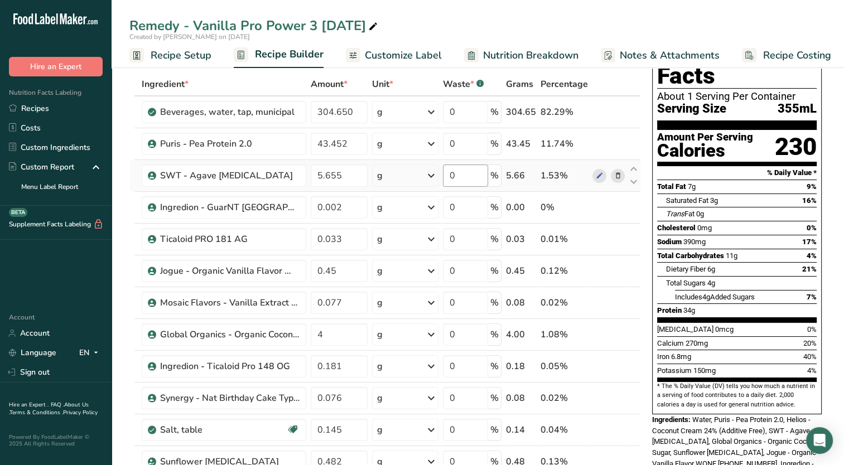
scroll to position [0, 0]
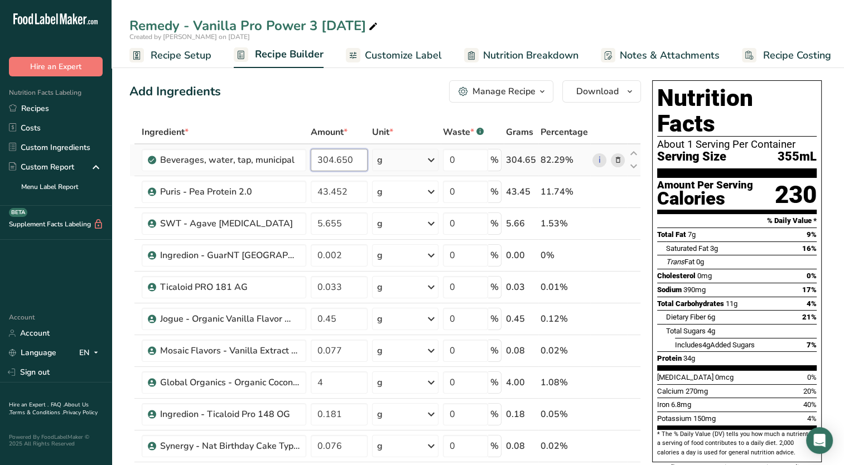
drag, startPoint x: 314, startPoint y: 162, endPoint x: 360, endPoint y: 151, distance: 46.4
click at [360, 151] on input "304.650" at bounding box center [339, 160] width 57 height 22
type input "296.547"
